Goal: Information Seeking & Learning: Find specific page/section

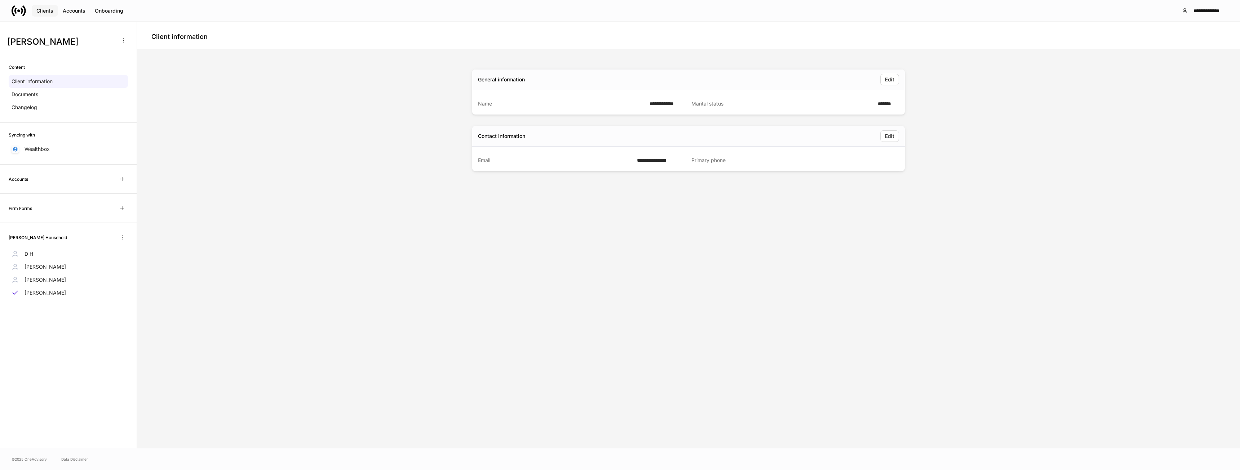
click at [42, 10] on div "Clients" at bounding box center [44, 10] width 17 height 7
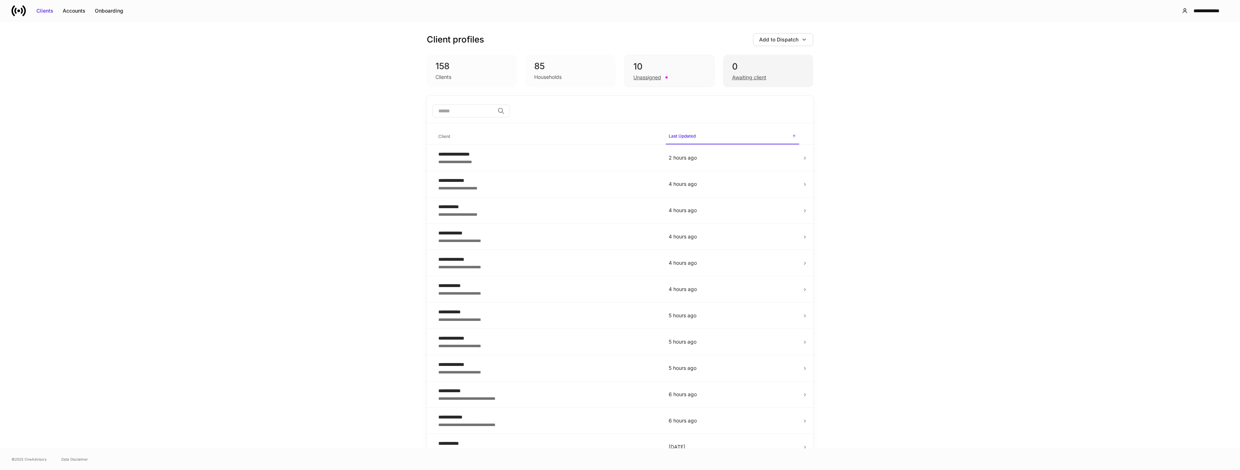
click at [768, 65] on div "0" at bounding box center [768, 67] width 72 height 12
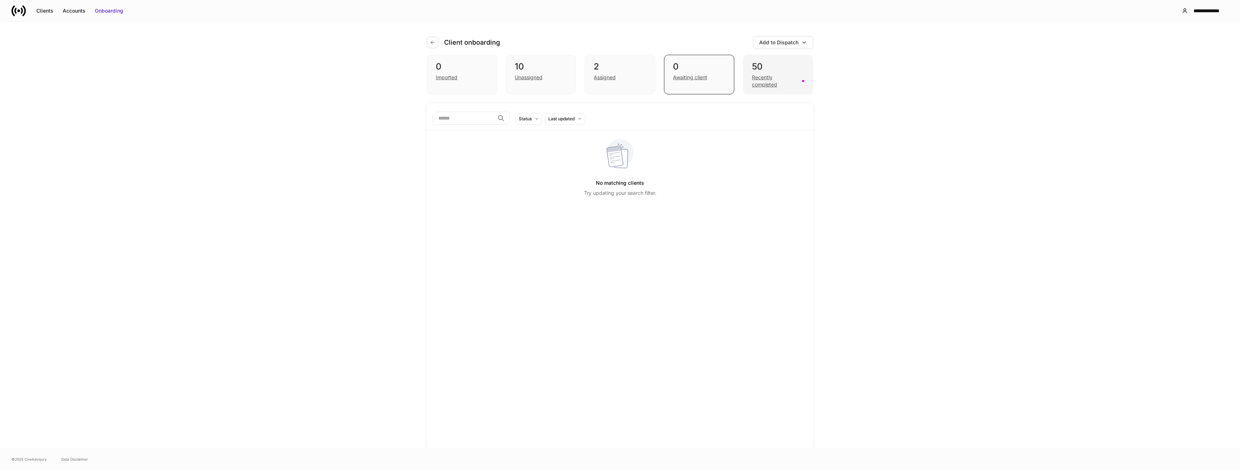
click at [761, 72] on div "50" at bounding box center [778, 67] width 52 height 12
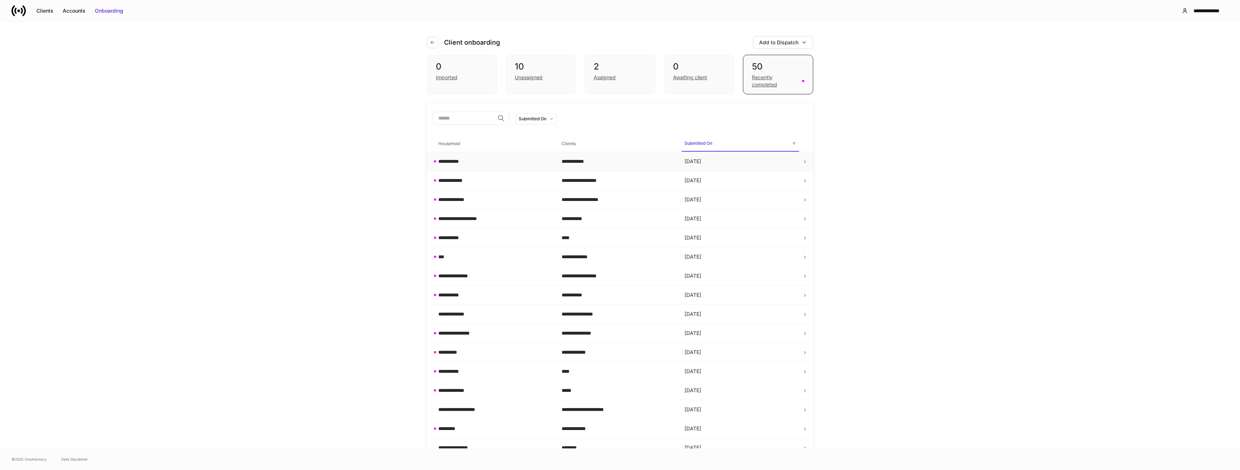
click at [500, 164] on div "**********" at bounding box center [494, 161] width 112 height 7
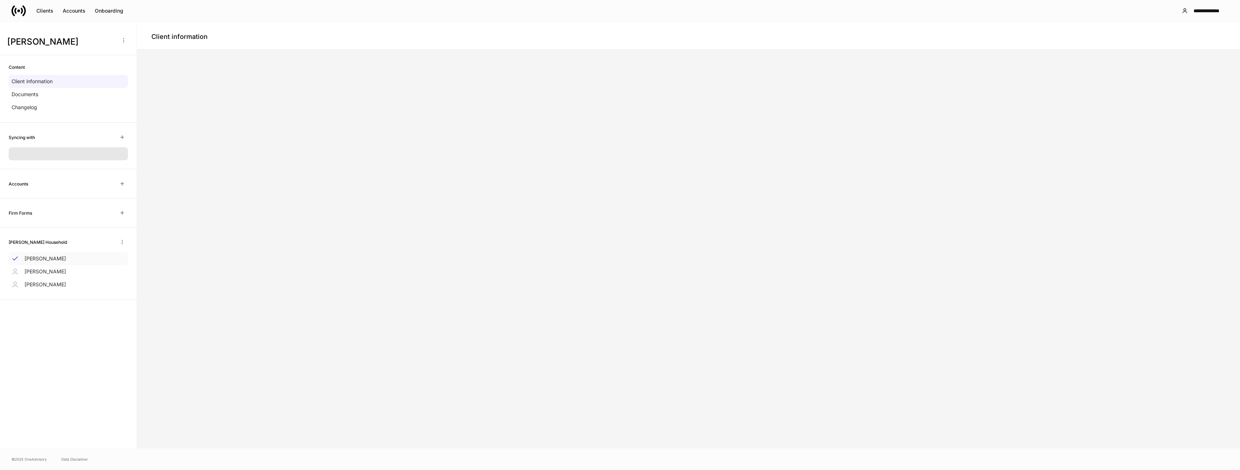
click at [36, 258] on p "[PERSON_NAME]" at bounding box center [45, 258] width 41 height 7
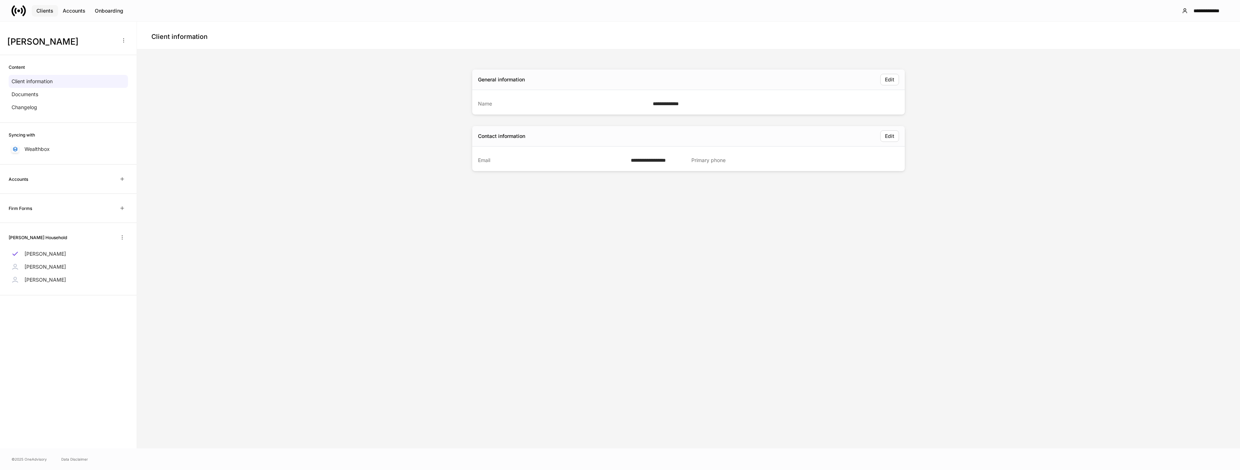
click at [49, 14] on div "Clients" at bounding box center [44, 10] width 17 height 7
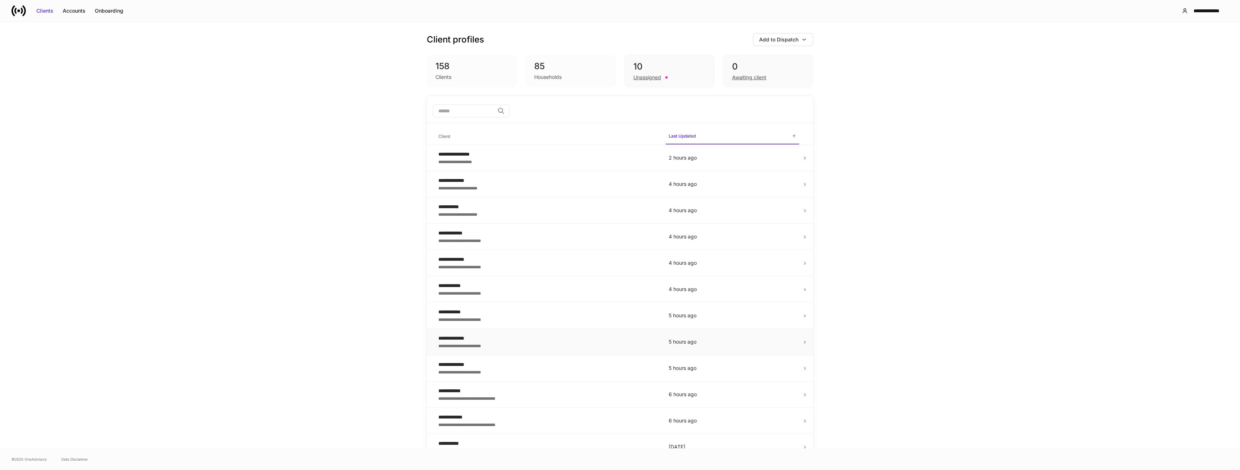
click at [527, 344] on div "**********" at bounding box center [547, 345] width 219 height 7
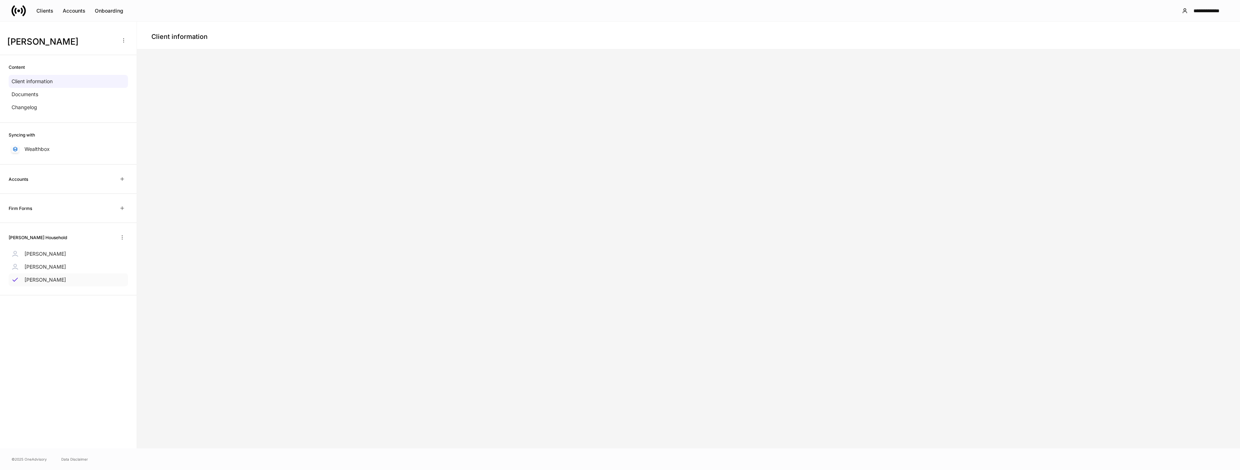
click at [41, 283] on p "[PERSON_NAME]" at bounding box center [45, 279] width 41 height 7
click at [41, 281] on p "[PERSON_NAME]" at bounding box center [45, 279] width 41 height 7
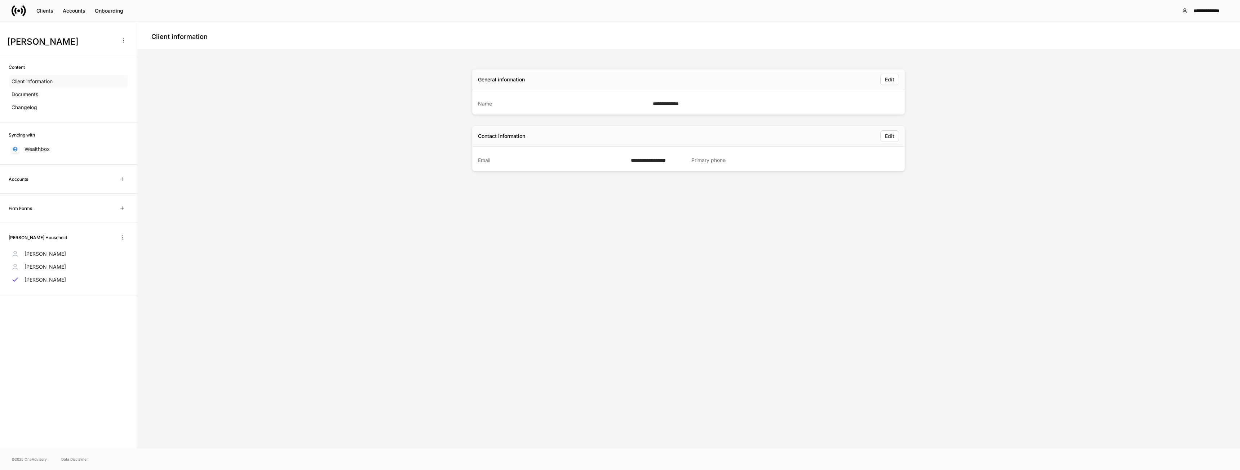
click at [37, 83] on p "Client information" at bounding box center [32, 81] width 41 height 7
click at [46, 10] on div "Clients" at bounding box center [44, 10] width 17 height 7
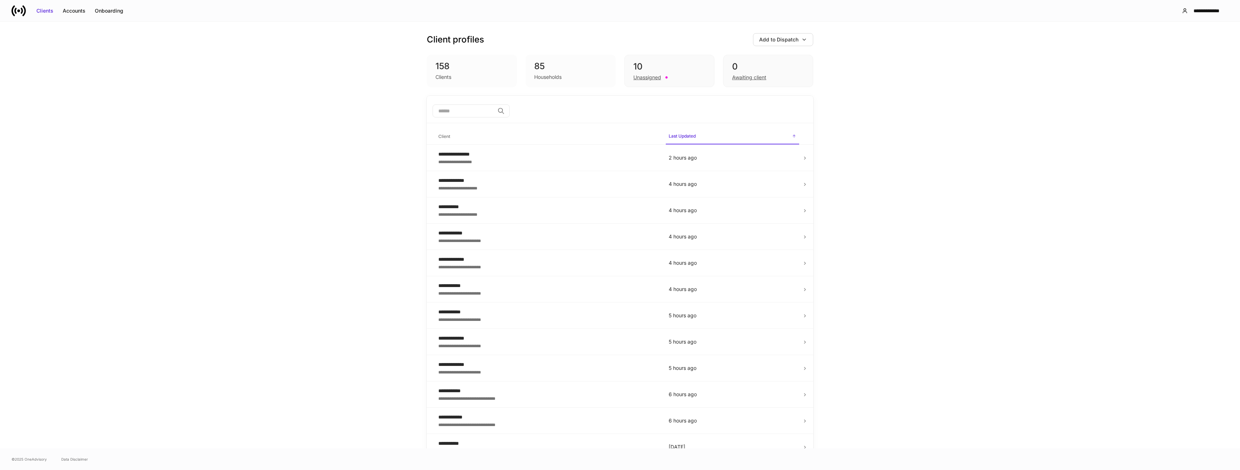
click at [439, 68] on div "158" at bounding box center [471, 67] width 73 height 12
click at [484, 106] on input "search" at bounding box center [463, 111] width 62 height 13
type input "*****"
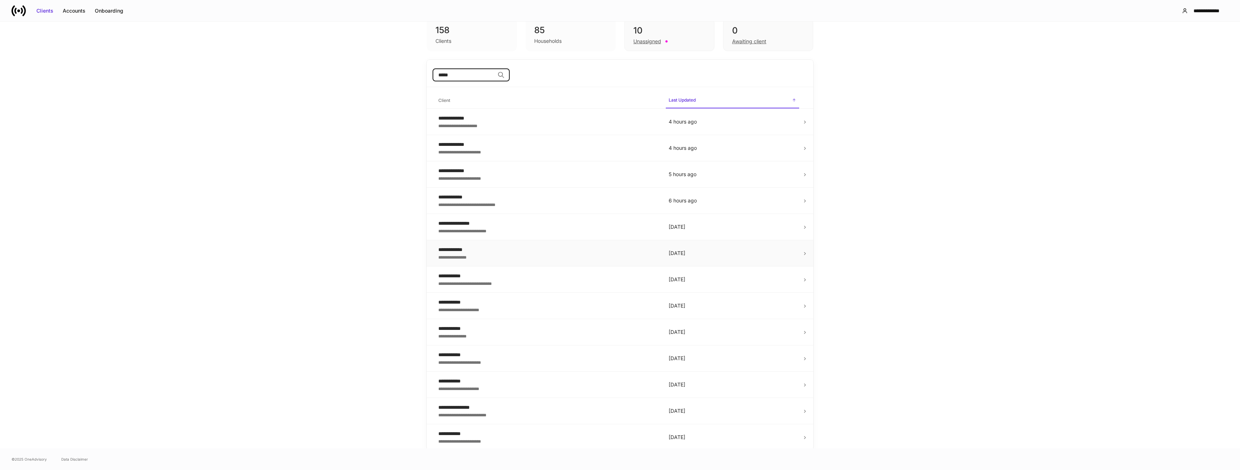
scroll to position [38, 0]
click at [550, 198] on div "**********" at bounding box center [547, 195] width 219 height 7
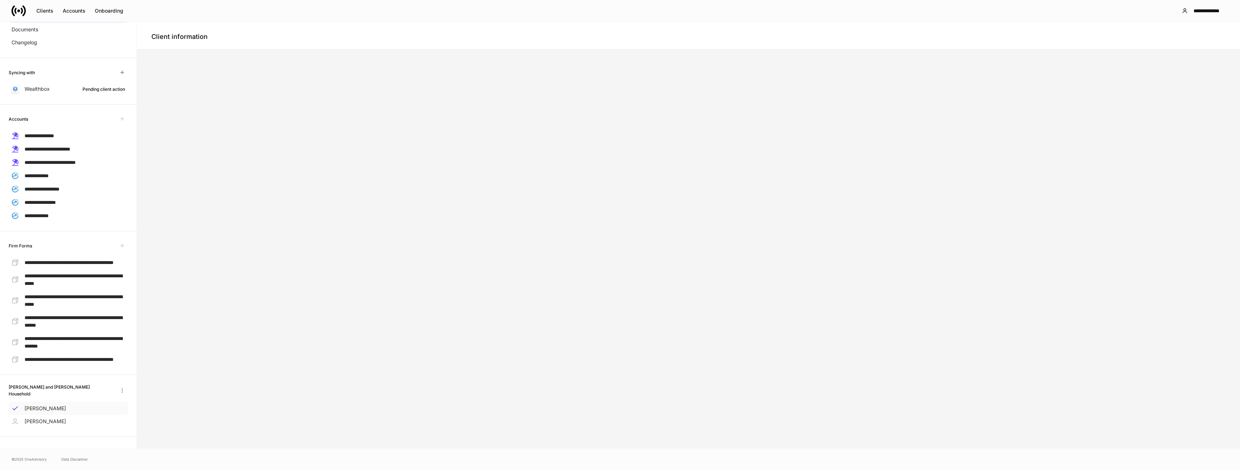
scroll to position [88, 0]
click at [43, 404] on div "[PERSON_NAME]" at bounding box center [68, 408] width 119 height 13
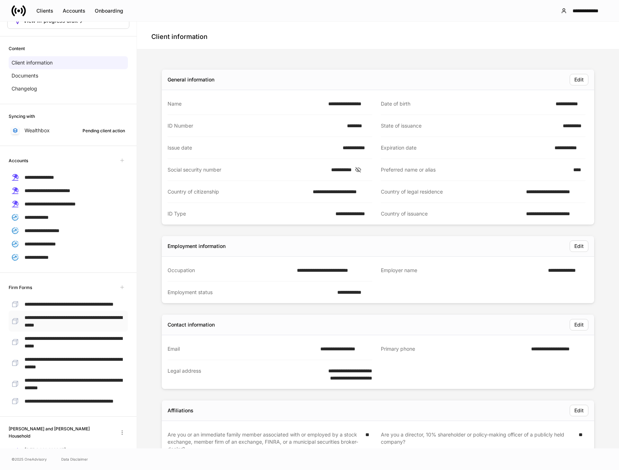
scroll to position [88, 0]
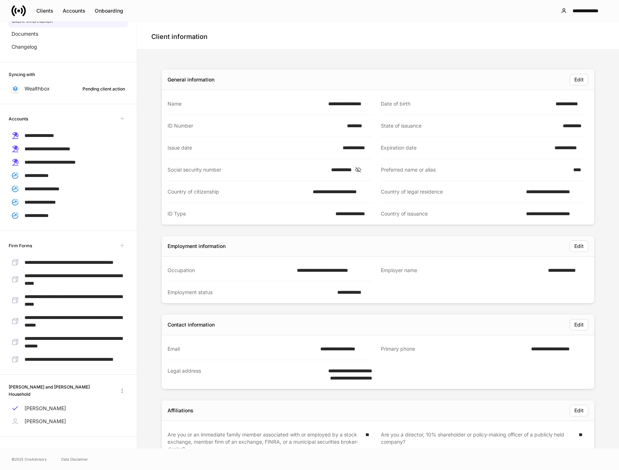
click at [362, 172] on icon at bounding box center [358, 169] width 7 height 6
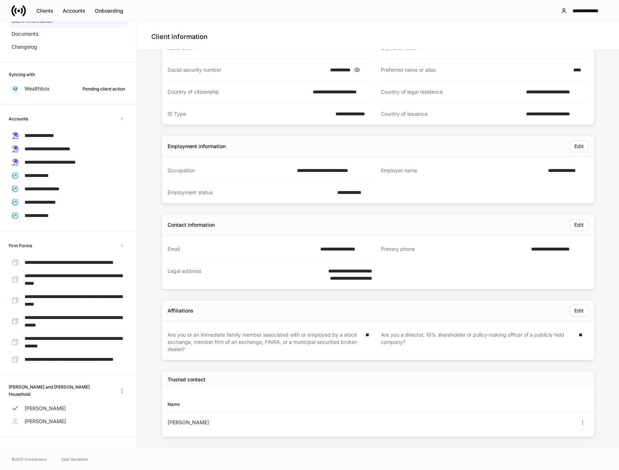
scroll to position [103, 0]
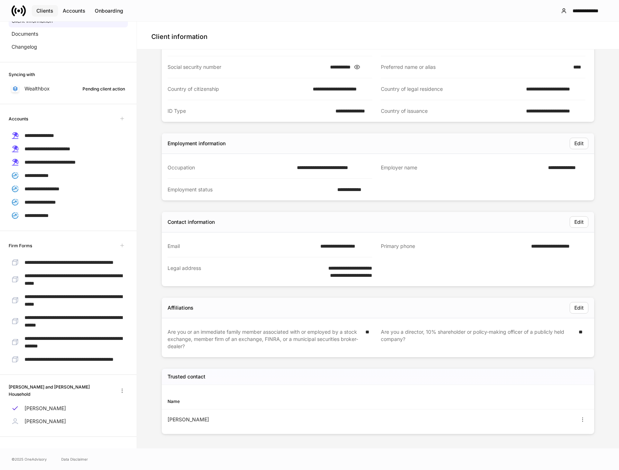
click at [46, 12] on div "Clients" at bounding box center [44, 10] width 17 height 7
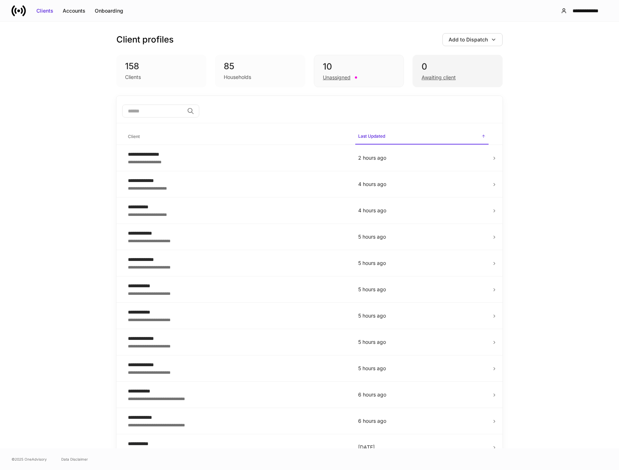
click at [444, 79] on div "Awaiting client" at bounding box center [439, 77] width 34 height 7
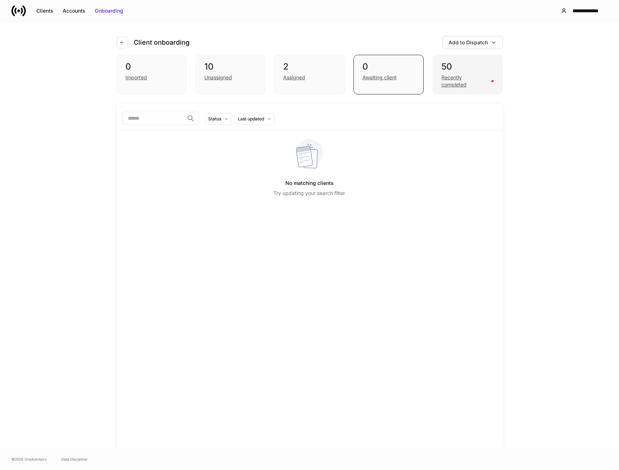
click at [483, 69] on div "50" at bounding box center [467, 67] width 52 height 12
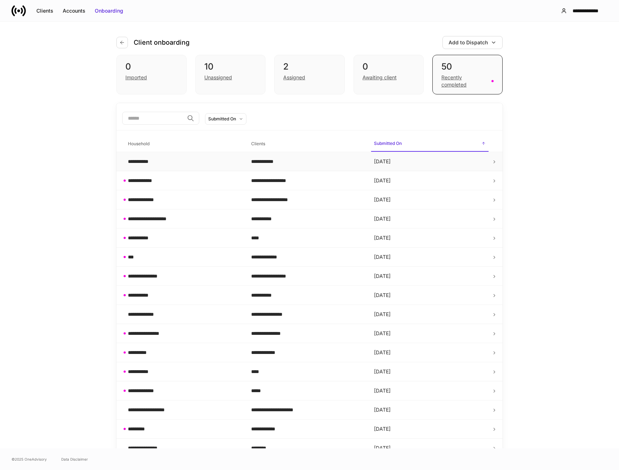
click at [154, 166] on td "**********" at bounding box center [183, 161] width 123 height 19
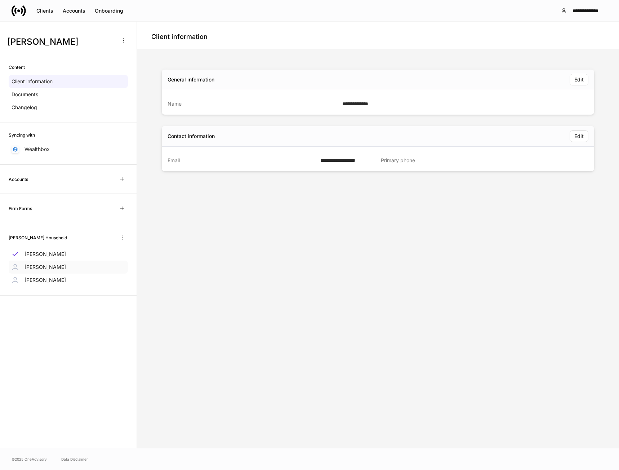
click at [46, 261] on div "[PERSON_NAME]" at bounding box center [68, 267] width 119 height 13
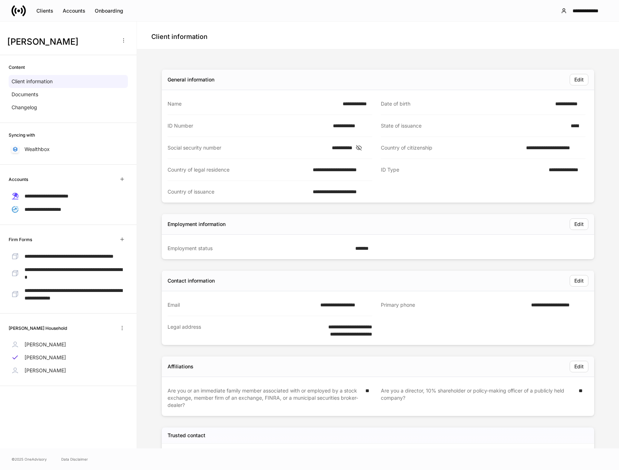
click at [363, 149] on icon at bounding box center [358, 148] width 7 height 6
